Goal: Task Accomplishment & Management: Use online tool/utility

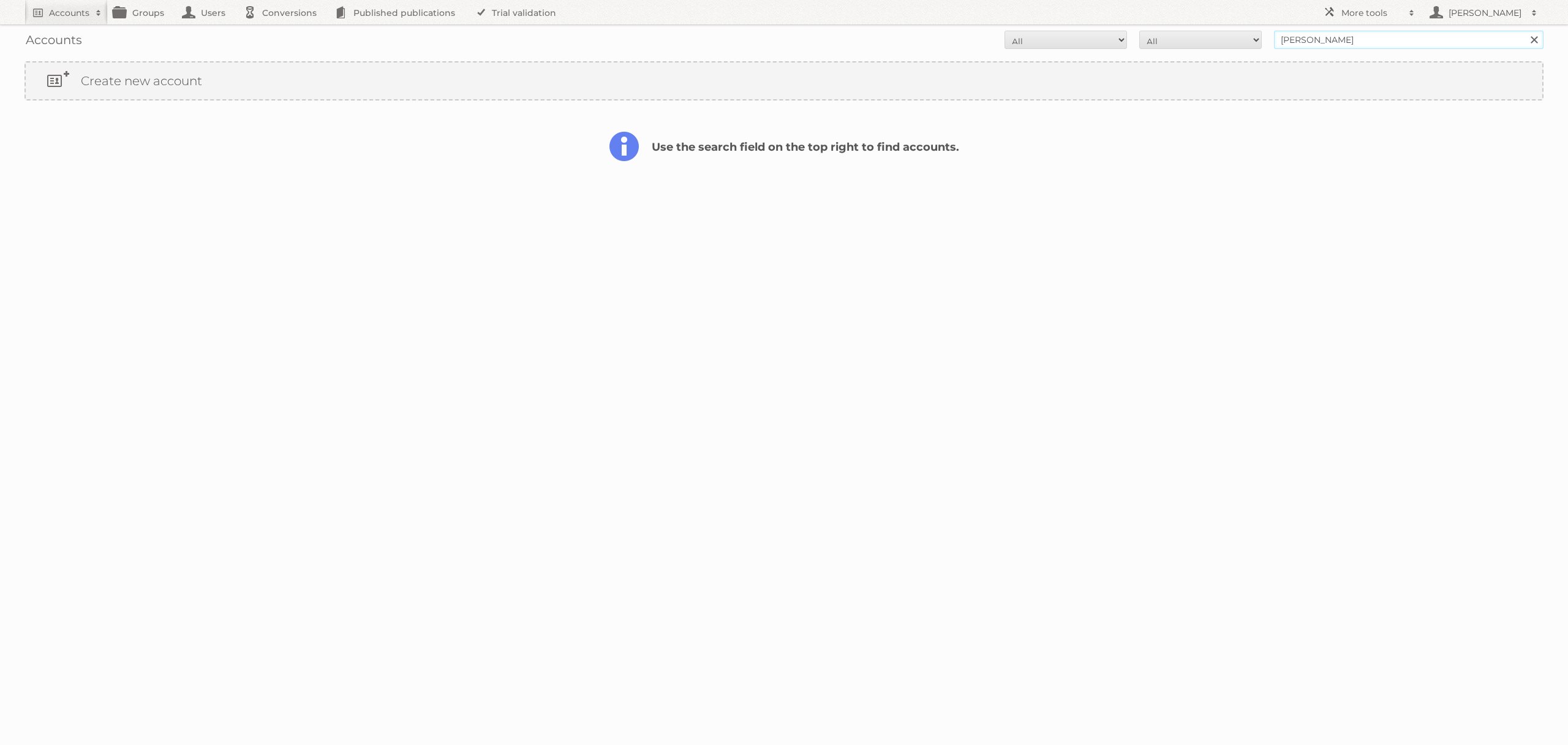
click at [1343, 44] on input "[PERSON_NAME]" at bounding box center [1408, 40] width 269 height 18
click at [1525, 31] on input "Search" at bounding box center [1534, 40] width 18 height 18
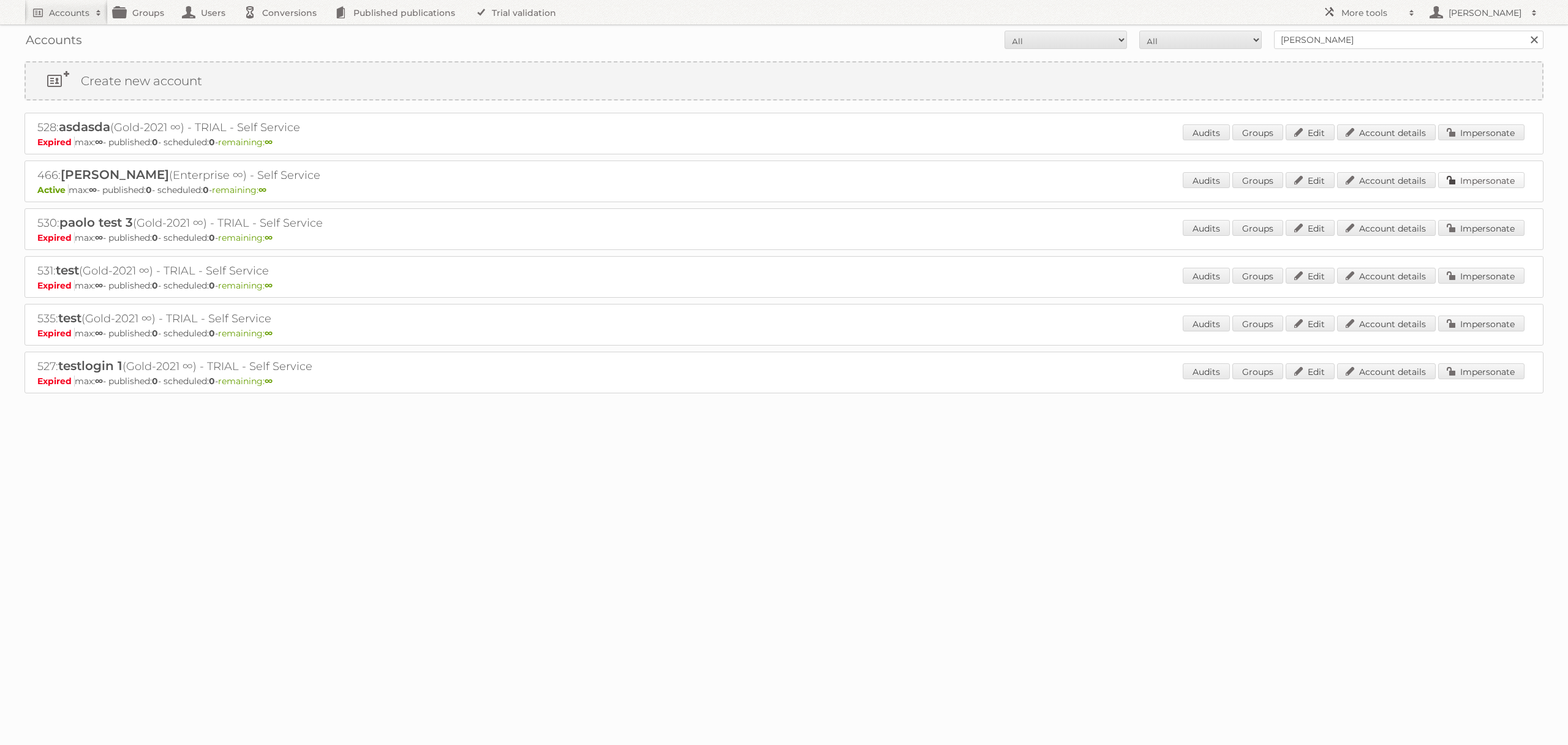
click at [1482, 187] on link "Impersonate" at bounding box center [1481, 179] width 86 height 16
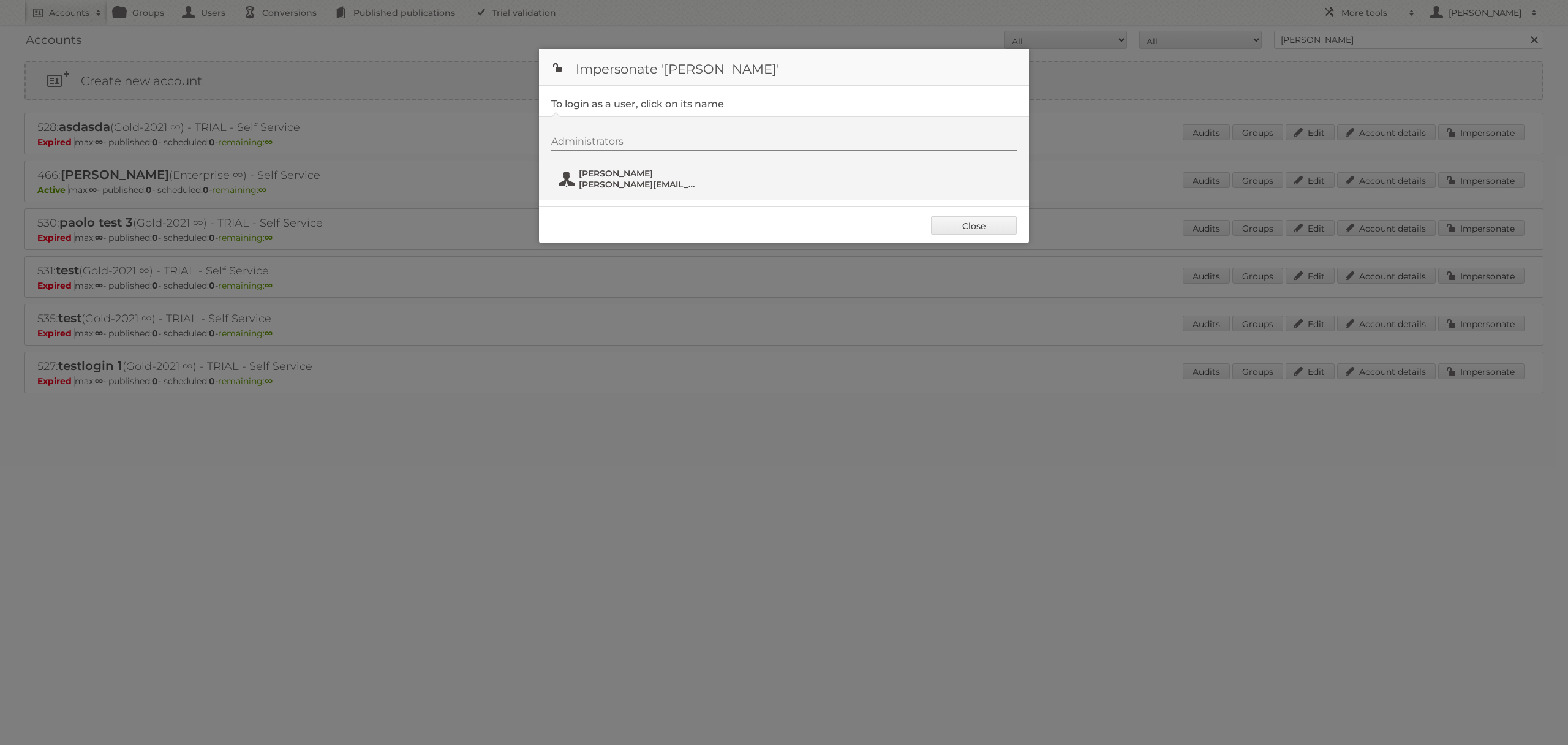
click at [657, 176] on span "[PERSON_NAME]" at bounding box center [638, 173] width 119 height 11
